Goal: Find specific page/section: Find specific page/section

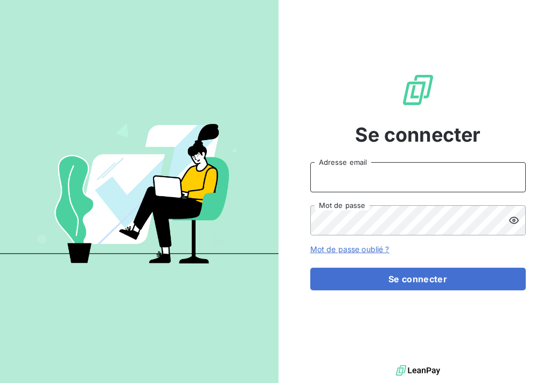
drag, startPoint x: 329, startPoint y: 175, endPoint x: 335, endPoint y: 172, distance: 6.8
click at [330, 174] on input "Adresse email" at bounding box center [418, 177] width 216 height 30
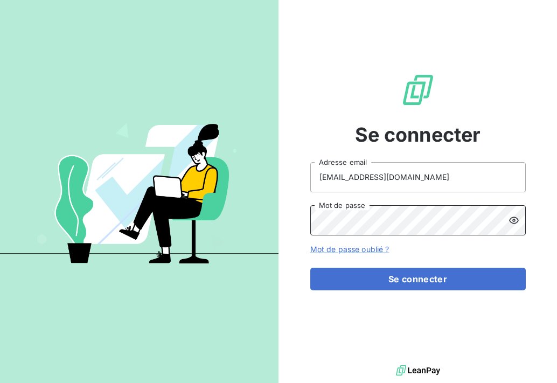
click at [310, 268] on button "Se connecter" at bounding box center [418, 279] width 216 height 23
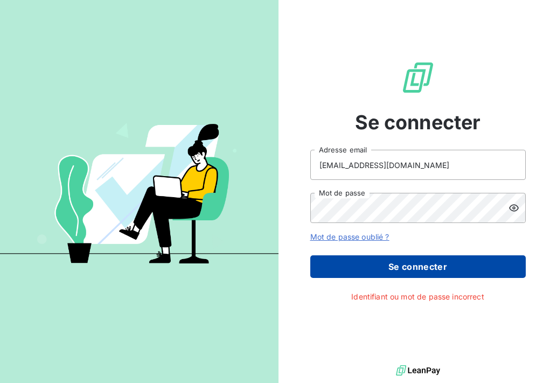
click at [403, 265] on button "Se connecter" at bounding box center [418, 266] width 216 height 23
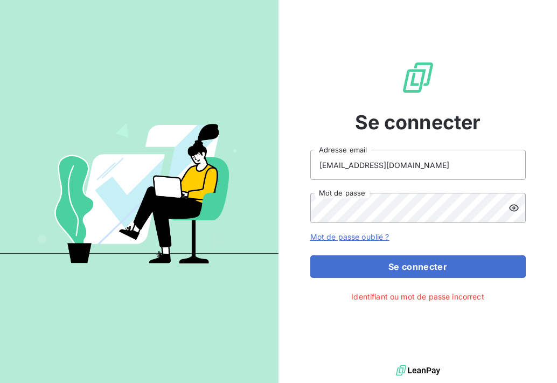
click at [519, 206] on icon at bounding box center [514, 208] width 11 height 11
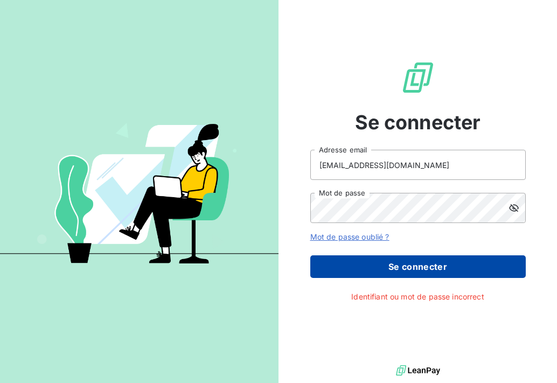
click at [392, 262] on button "Se connecter" at bounding box center [418, 266] width 216 height 23
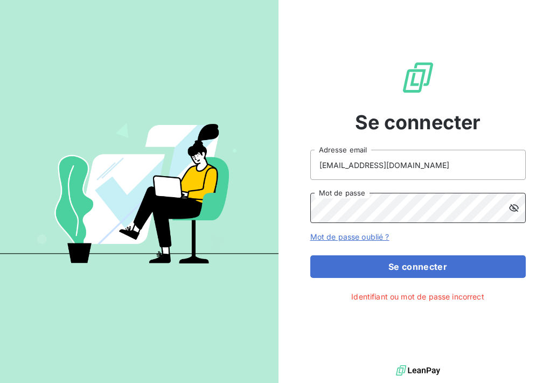
click at [211, 212] on div "Se connecter missand77@hotmail.fr Adresse email Mot de passe Mot de passe oubli…" at bounding box center [278, 191] width 557 height 383
click at [310, 255] on button "Se connecter" at bounding box center [418, 266] width 216 height 23
drag, startPoint x: 435, startPoint y: 165, endPoint x: 203, endPoint y: 181, distance: 233.3
click at [206, 184] on div "Se connecter missand77@hotmail.fr Adresse email Mot de passe Mot de passe oubli…" at bounding box center [278, 191] width 557 height 383
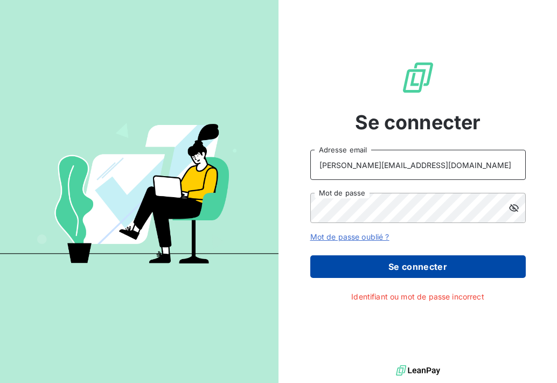
type input "s.burger@ttm-environnement.fr"
click at [403, 274] on button "Se connecter" at bounding box center [418, 266] width 216 height 23
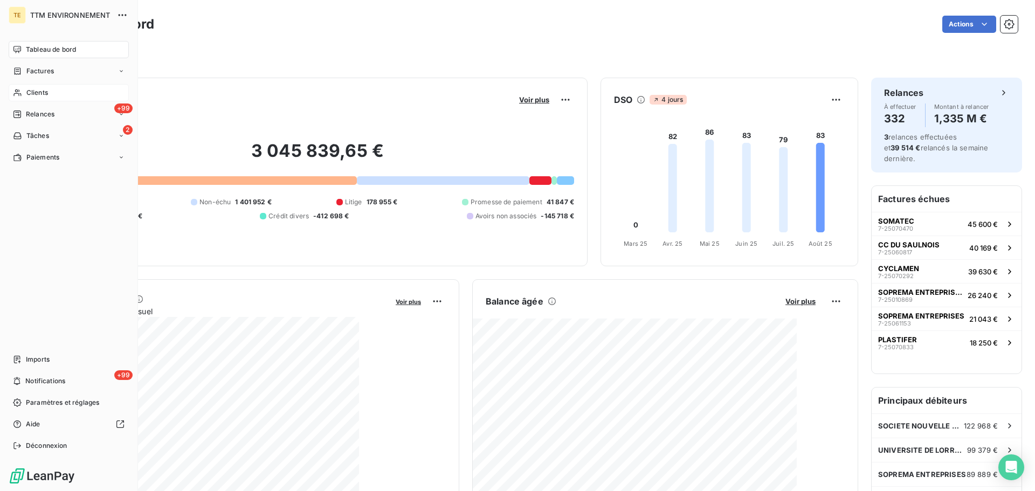
click at [20, 89] on icon at bounding box center [17, 92] width 9 height 9
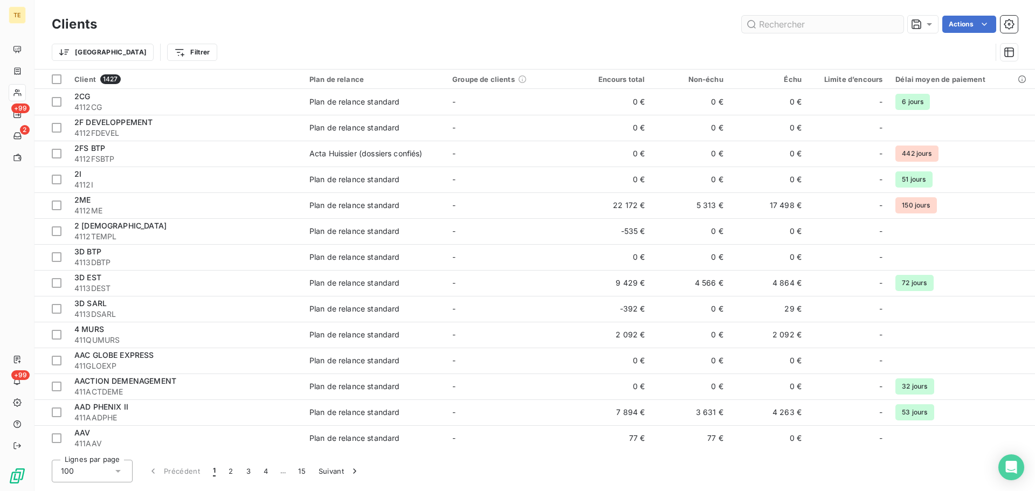
click at [557, 20] on input "text" at bounding box center [822, 24] width 162 height 17
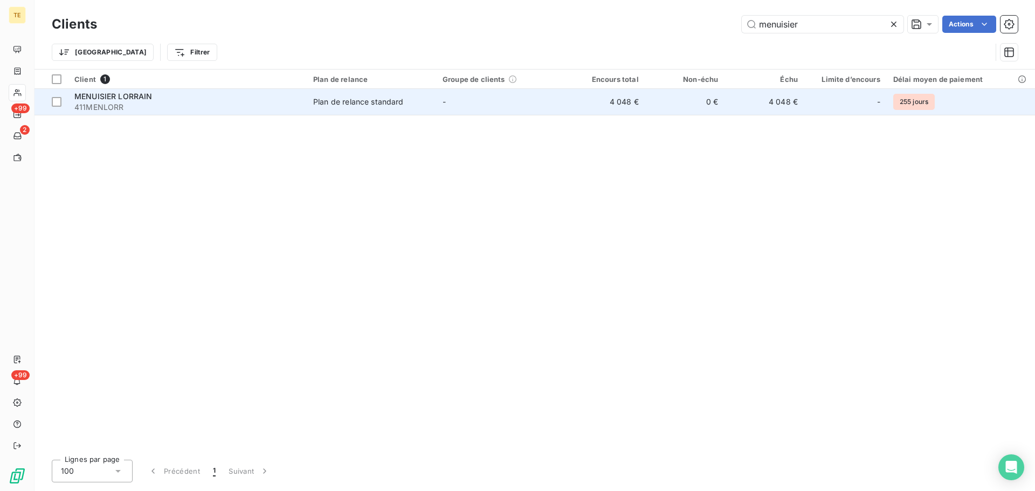
type input "menuisier"
click at [140, 106] on span "411MENLORR" at bounding box center [187, 107] width 226 height 11
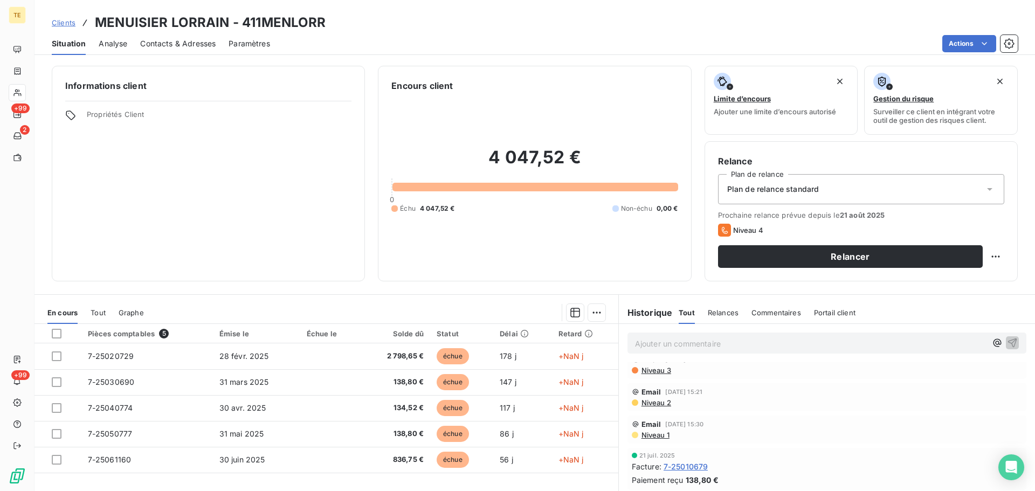
scroll to position [754, 0]
click at [557, 383] on span "Niveau 2" at bounding box center [655, 428] width 31 height 9
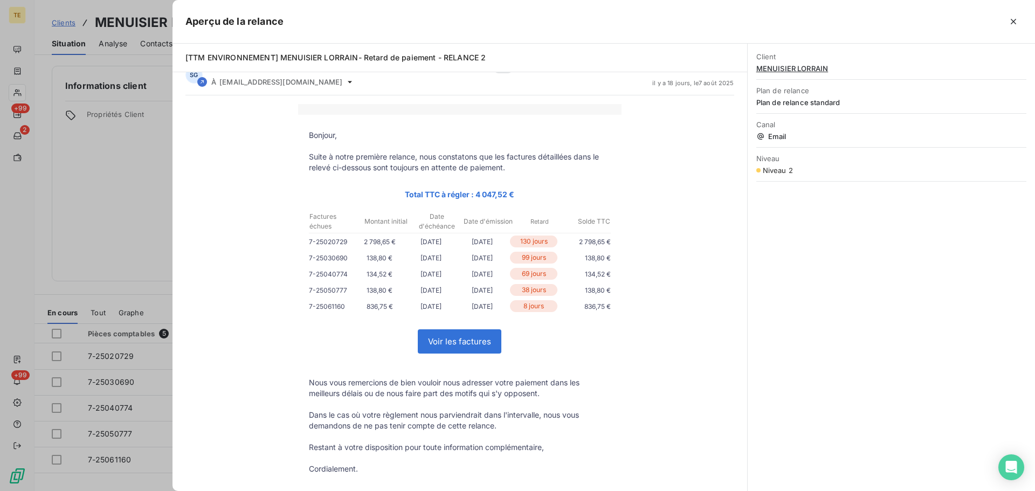
scroll to position [0, 0]
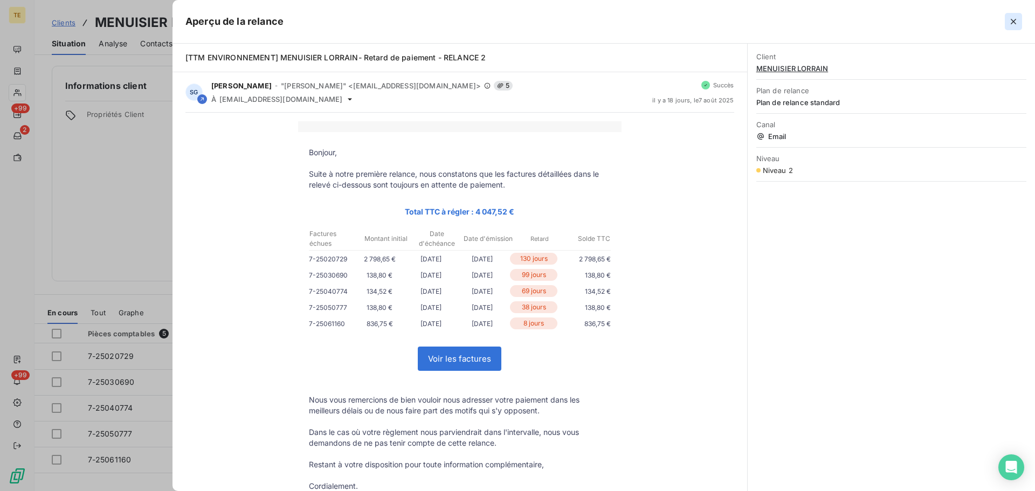
click at [557, 23] on icon "button" at bounding box center [1012, 21] width 5 height 5
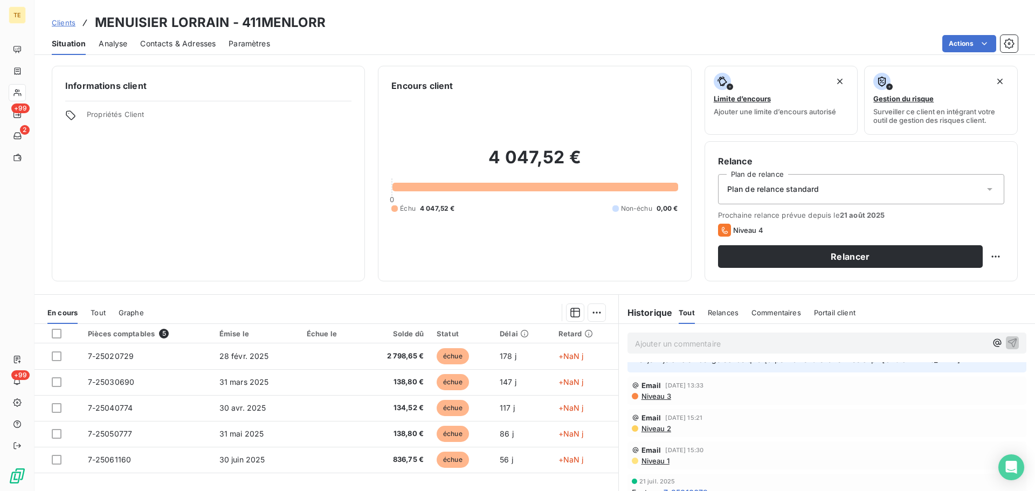
click at [557, 383] on span "Niveau 1" at bounding box center [654, 460] width 29 height 9
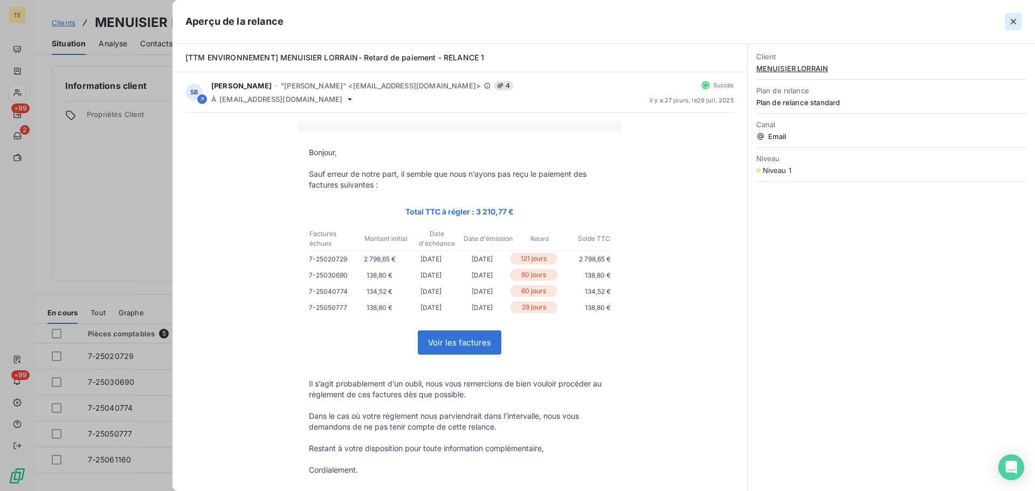
click at [557, 26] on icon "button" at bounding box center [1013, 21] width 11 height 11
